Goal: Transaction & Acquisition: Purchase product/service

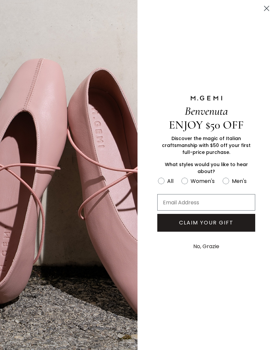
scroll to position [295, 0]
click at [265, 11] on circle "Close dialog" at bounding box center [266, 8] width 11 height 11
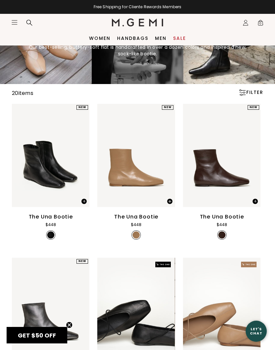
scroll to position [0, 0]
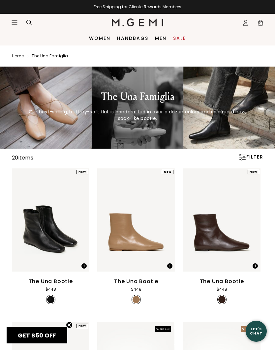
click at [28, 24] on icon at bounding box center [29, 22] width 7 height 7
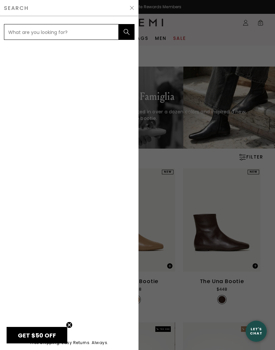
click at [73, 32] on input "text" at bounding box center [61, 32] width 115 height 16
type input "Loafer"
click at [133, 31] on button "submit" at bounding box center [127, 32] width 16 height 16
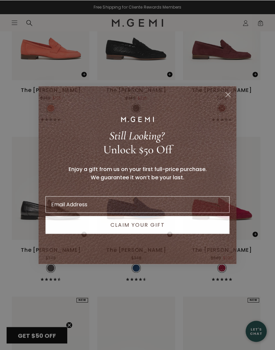
scroll to position [1255, 0]
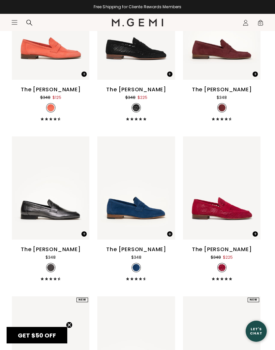
click at [227, 80] on div "Close dialog Still Looking? Unlock $50 Off Enjoy a gift from us on your first f…" at bounding box center [137, 175] width 275 height 350
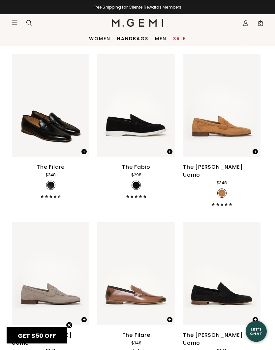
scroll to position [0, 0]
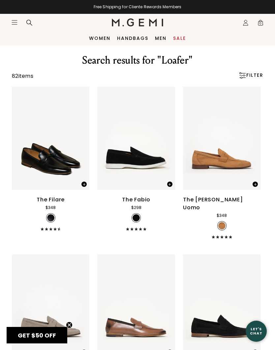
click at [258, 77] on div "FILTER" at bounding box center [250, 75] width 25 height 7
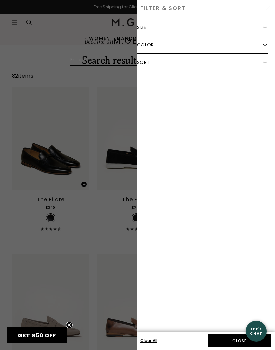
click at [119, 112] on div at bounding box center [137, 175] width 275 height 350
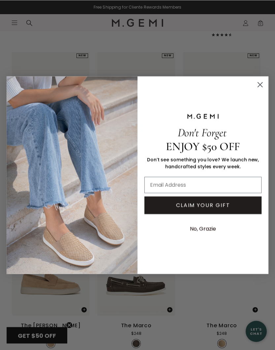
scroll to position [1979, 0]
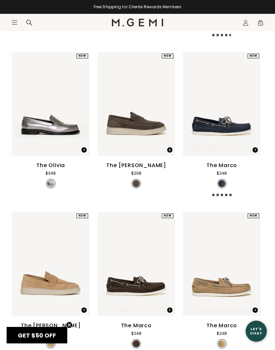
click at [260, 57] on div "Close dialog Don't Forget ENJOY $50 OFF Don’t see something you love? We launch…" at bounding box center [137, 175] width 275 height 350
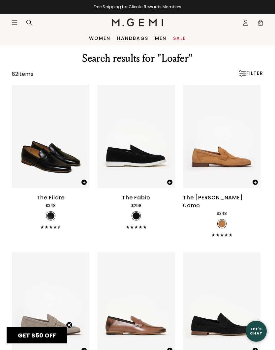
scroll to position [1, 0]
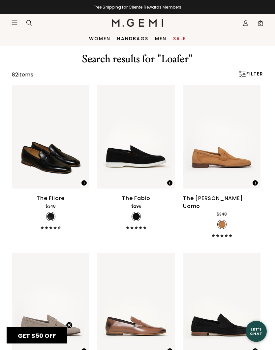
click at [29, 22] on icon at bounding box center [29, 22] width 7 height 7
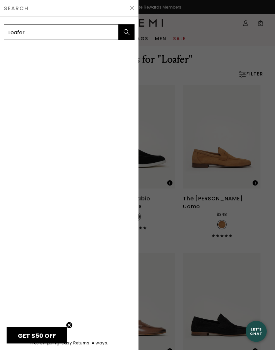
scroll to position [1, 0]
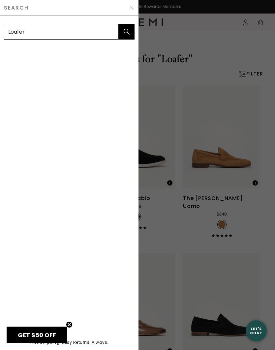
click at [26, 31] on input "Loafer" at bounding box center [61, 32] width 115 height 16
type input "L"
type input "Sacca"
click at [127, 31] on button "submit" at bounding box center [127, 32] width 16 height 16
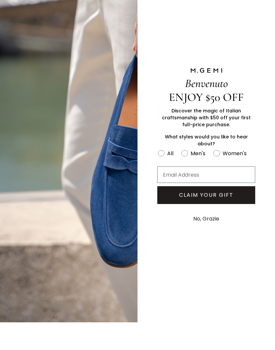
click at [213, 238] on button "No, Grazie" at bounding box center [206, 246] width 33 height 16
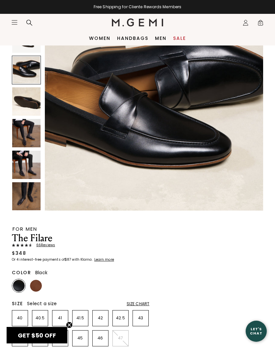
click at [26, 135] on img at bounding box center [26, 133] width 28 height 28
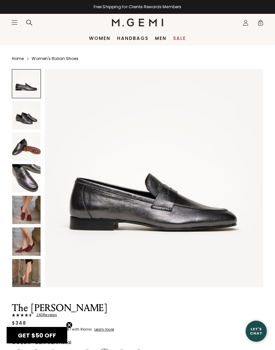
click at [32, 181] on img at bounding box center [26, 178] width 28 height 28
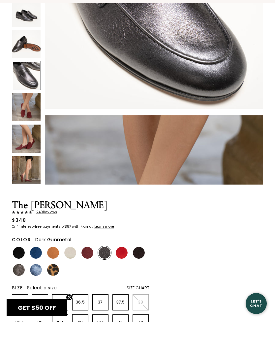
scroll to position [92, 0]
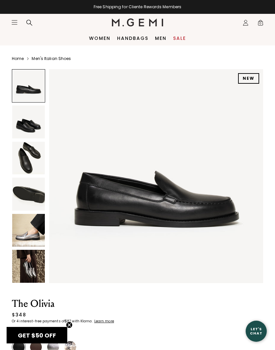
click at [31, 229] on img at bounding box center [28, 230] width 33 height 33
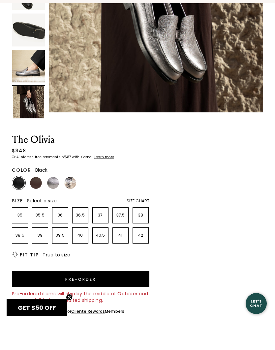
scroll to position [159, 0]
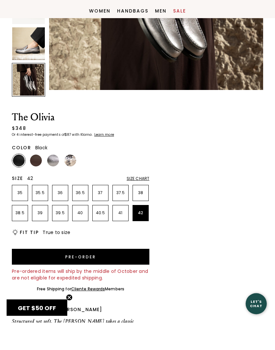
click at [147, 238] on p "42" at bounding box center [141, 240] width 16 height 5
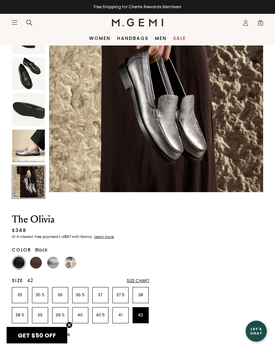
scroll to position [68, 0]
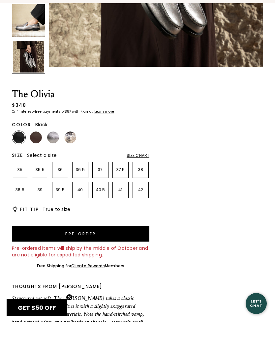
scroll to position [231, 0]
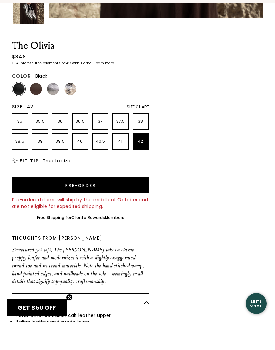
click at [146, 167] on p "42" at bounding box center [141, 169] width 16 height 5
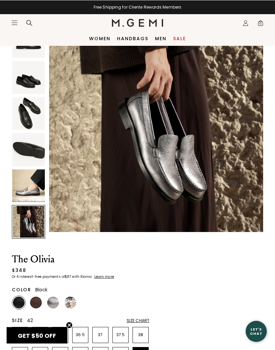
scroll to position [34, 0]
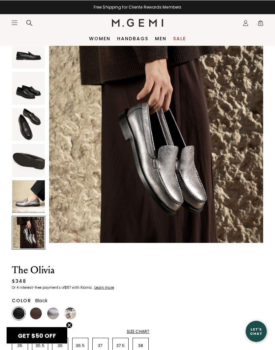
click at [33, 162] on img at bounding box center [28, 160] width 33 height 33
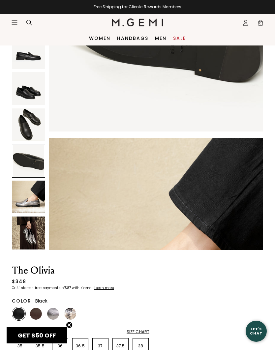
scroll to position [662, 0]
